Goal: Task Accomplishment & Management: Manage account settings

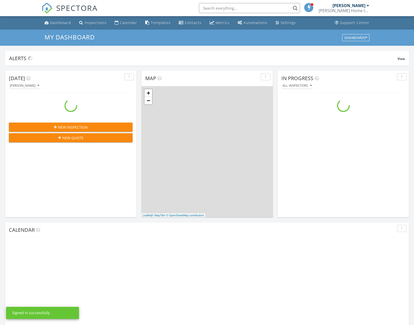
scroll to position [468, 422]
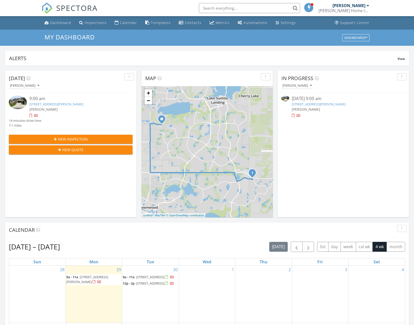
click at [63, 105] on link "2954 Heiny Pl, The Villages, FL 32163" at bounding box center [56, 104] width 54 height 5
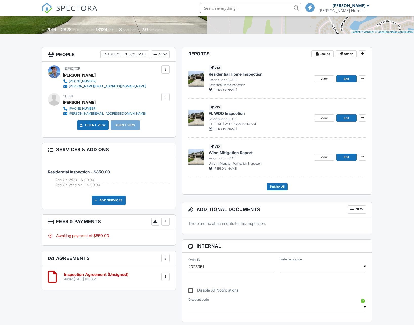
click at [164, 224] on div "More" at bounding box center [165, 222] width 8 height 8
click at [188, 236] on li "Edit Fees & Payments" at bounding box center [190, 237] width 53 height 13
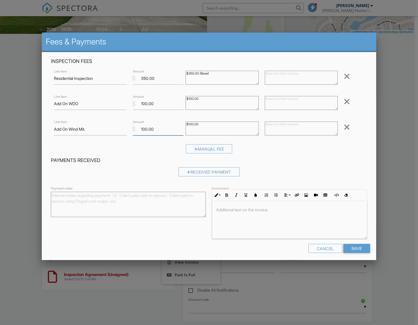
drag, startPoint x: 157, startPoint y: 128, endPoint x: 54, endPoint y: 133, distance: 102.8
click at [54, 133] on div "Line Item Add On Wind Mit. $ Amount 100.00 $100.00 Remove" at bounding box center [209, 129] width 316 height 20
type input "50"
click at [224, 139] on div "$100.00" at bounding box center [221, 129] width 79 height 20
click at [224, 129] on textarea "$100.00" at bounding box center [221, 129] width 73 height 14
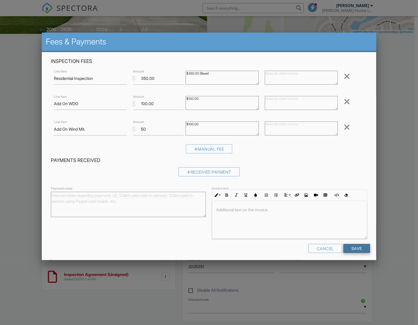
click at [353, 248] on input "Save" at bounding box center [356, 248] width 27 height 9
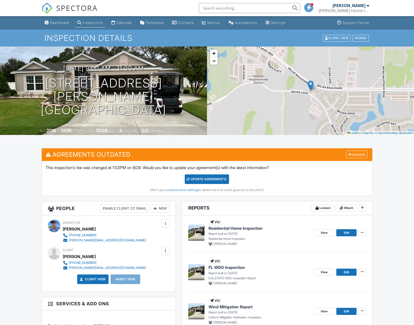
click at [193, 179] on div "Update Agreements" at bounding box center [207, 179] width 44 height 10
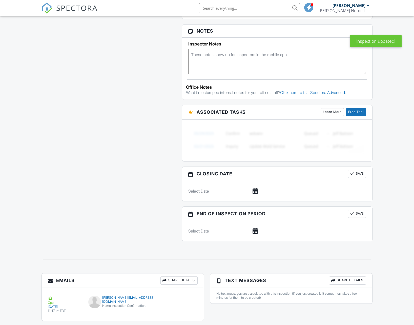
scroll to position [202, 0]
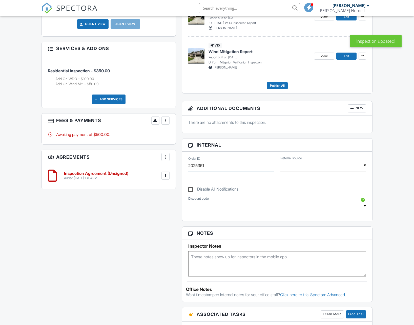
click at [227, 166] on input "2025351" at bounding box center [231, 166] width 86 height 12
type input "2025346"
click at [306, 165] on input "text" at bounding box center [323, 166] width 86 height 12
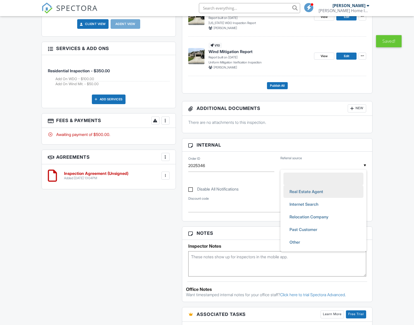
click at [307, 190] on span "Real Estate Agent" at bounding box center [306, 191] width 42 height 13
type input "Real Estate Agent"
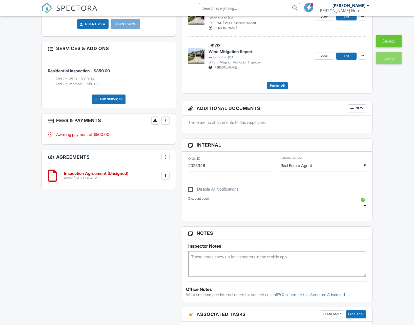
click at [391, 173] on div "Dashboard Inspections Calendar Templates Contacts Metrics Automations Settings …" at bounding box center [207, 178] width 414 height 728
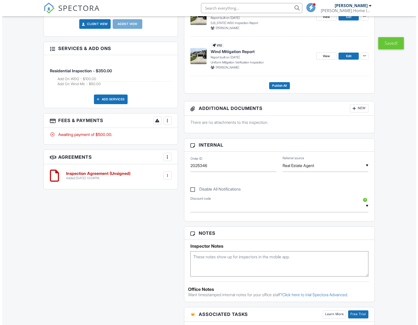
scroll to position [0, 0]
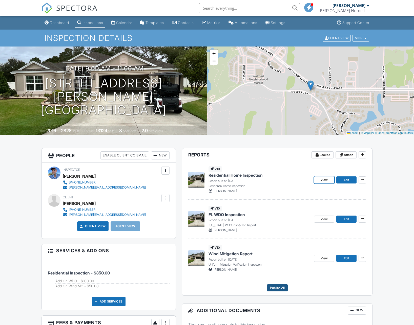
click at [282, 289] on span "Publish All" at bounding box center [277, 288] width 15 height 5
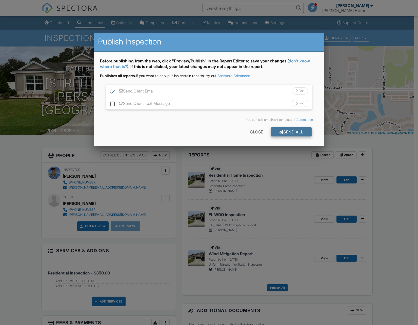
click at [288, 135] on div "Send All" at bounding box center [291, 131] width 40 height 9
